Goal: Information Seeking & Learning: Learn about a topic

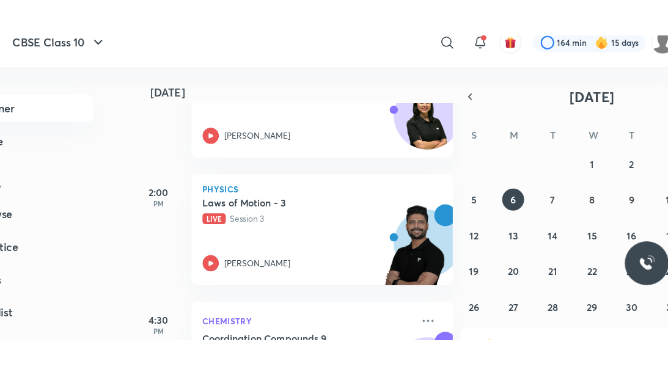
scroll to position [7, 0]
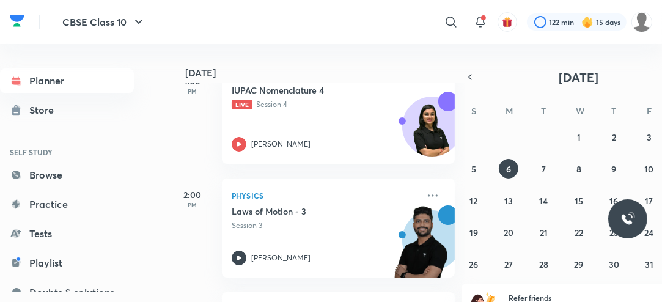
scroll to position [20, 0]
